Goal: Transaction & Acquisition: Purchase product/service

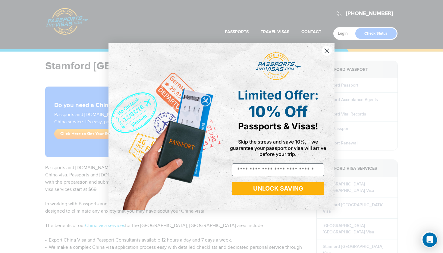
click at [329, 51] on circle "Close dialog" at bounding box center [327, 51] width 10 height 10
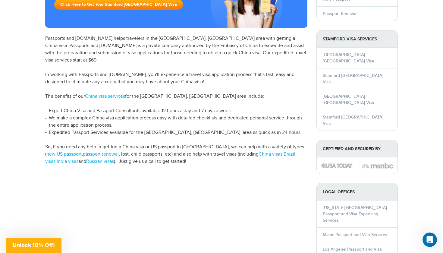
scroll to position [122, 0]
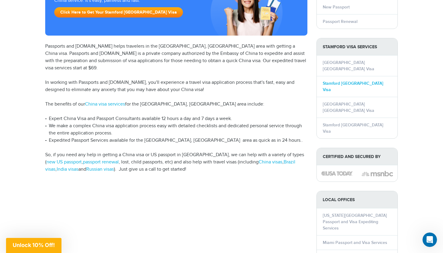
click at [331, 81] on link "Stamford China Visa" at bounding box center [353, 86] width 61 height 11
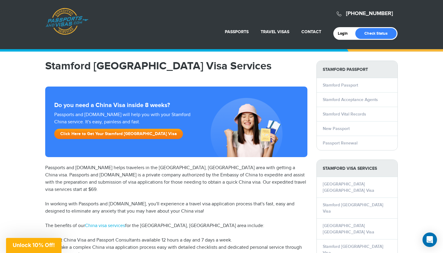
click at [106, 135] on link "Click Here to Get Your Stamford China Visa" at bounding box center [118, 134] width 129 height 10
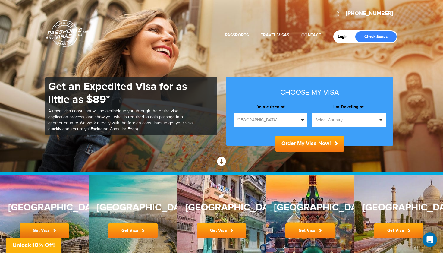
click at [331, 124] on button "Select Country" at bounding box center [349, 120] width 74 height 14
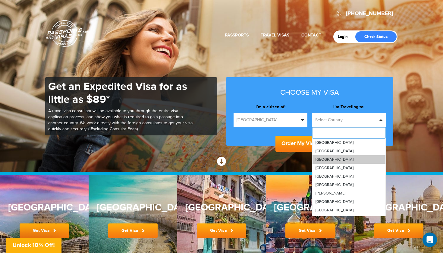
scroll to position [307, 0]
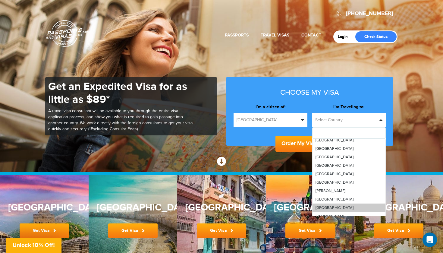
click at [328, 206] on link "[GEOGRAPHIC_DATA]" at bounding box center [349, 208] width 73 height 8
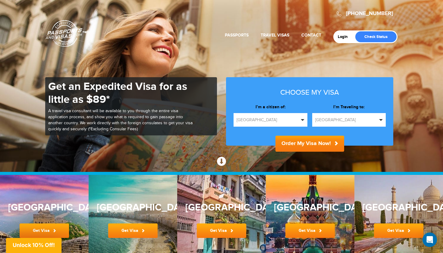
click at [311, 145] on button "Order My Visa Now!" at bounding box center [310, 144] width 69 height 16
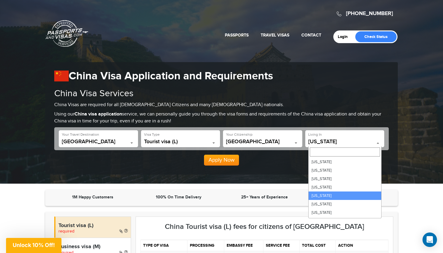
click at [336, 139] on span "California" at bounding box center [344, 142] width 73 height 6
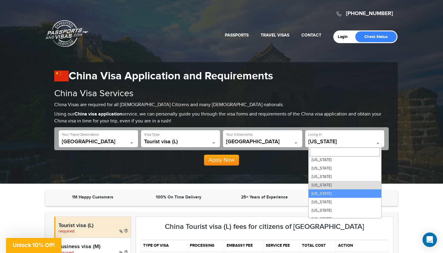
scroll to position [11, 0]
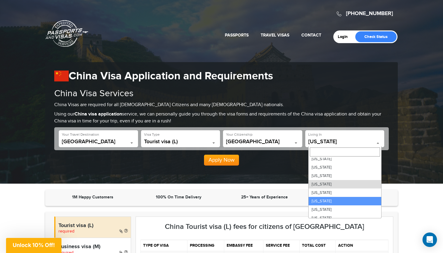
select select "**"
